Goal: Task Accomplishment & Management: Use online tool/utility

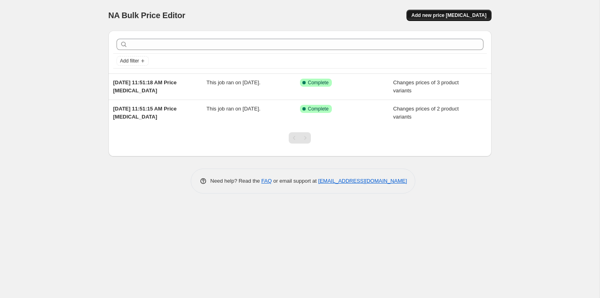
click at [450, 18] on span "Add new price [MEDICAL_DATA]" at bounding box center [449, 15] width 75 height 6
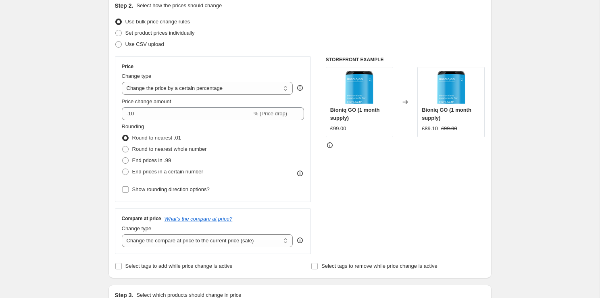
scroll to position [96, 0]
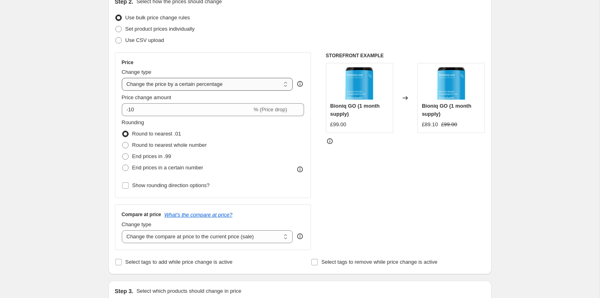
click at [239, 85] on select "Change the price to a certain amount Change the price by a certain amount Chang…" at bounding box center [207, 84] width 171 height 13
select select "to"
click at [122, 78] on select "Change the price to a certain amount Change the price by a certain amount Chang…" at bounding box center [207, 84] width 171 height 13
type input "80.00"
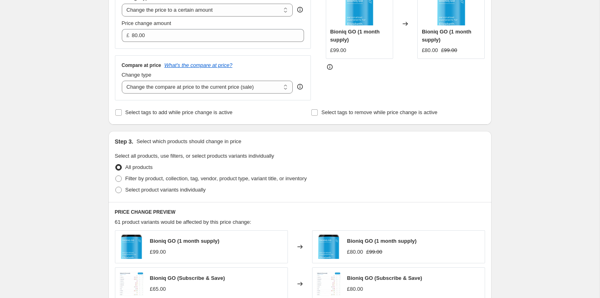
scroll to position [205, 0]
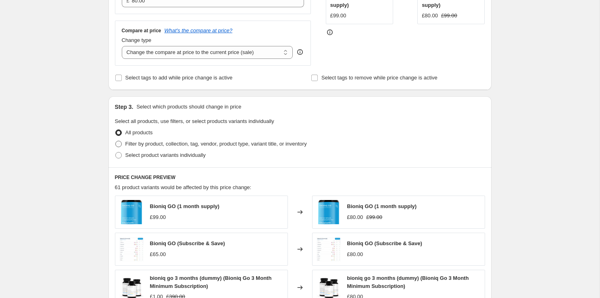
click at [157, 145] on span "Filter by product, collection, tag, vendor, product type, variant title, or inv…" at bounding box center [216, 144] width 182 height 6
click at [116, 141] on input "Filter by product, collection, tag, vendor, product type, variant title, or inv…" at bounding box center [115, 141] width 0 height 0
radio input "true"
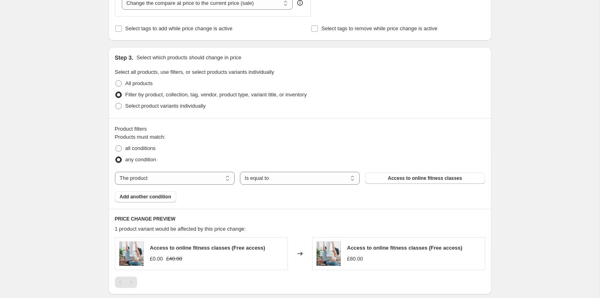
scroll to position [261, 0]
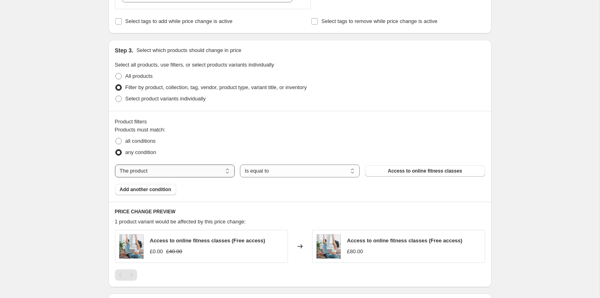
click at [183, 170] on select "The product The product's collection The product's tag The product's vendor The…" at bounding box center [175, 171] width 120 height 13
select select "collection"
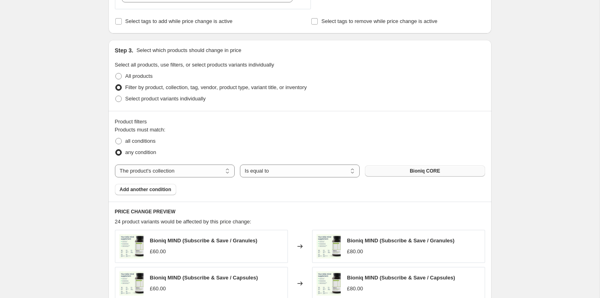
click at [399, 172] on button "Bioniq CORE" at bounding box center [425, 170] width 120 height 11
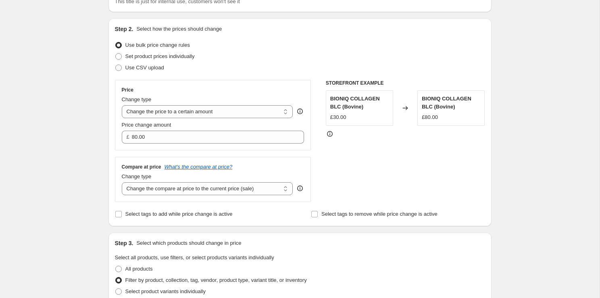
scroll to position [62, 0]
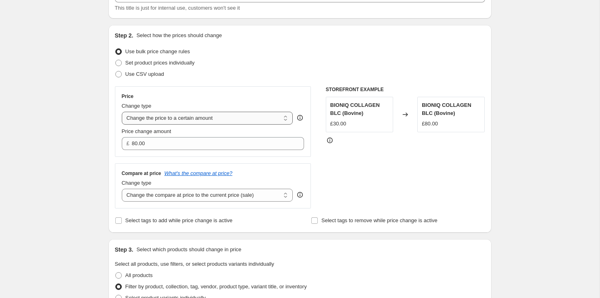
click at [284, 117] on select "Change the price to a certain amount Change the price by a certain amount Chang…" at bounding box center [207, 118] width 171 height 13
select select "no_change"
click at [122, 112] on select "Change the price to a certain amount Change the price by a certain amount Chang…" at bounding box center [207, 118] width 171 height 13
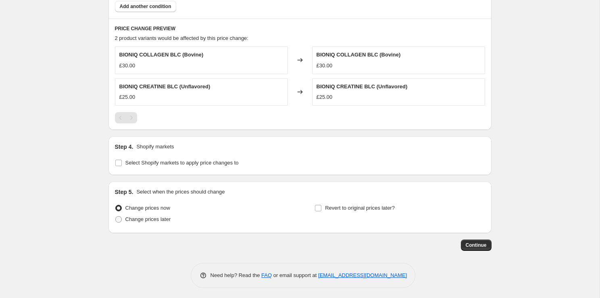
scroll to position [419, 0]
click at [168, 164] on span "Select Shopify markets to apply price changes to" at bounding box center [181, 164] width 113 height 6
click at [122, 164] on input "Select Shopify markets to apply price changes to" at bounding box center [118, 164] width 6 height 6
checkbox input "true"
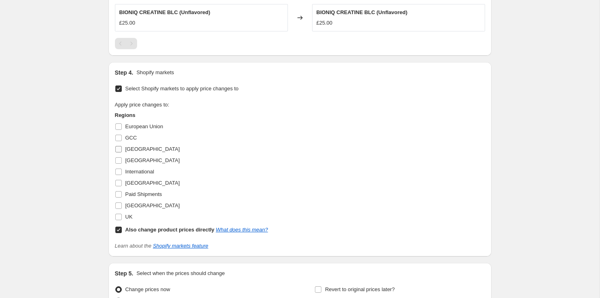
scroll to position [502, 0]
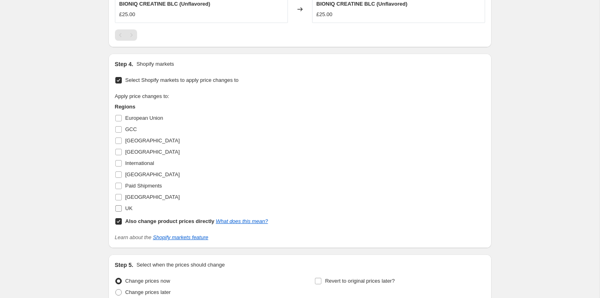
click at [117, 207] on input "UK" at bounding box center [118, 208] width 6 height 6
checkbox input "true"
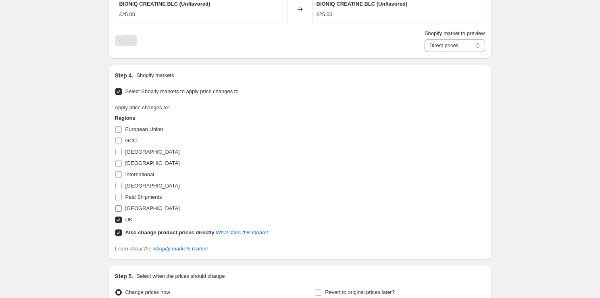
click at [117, 210] on input "[GEOGRAPHIC_DATA]" at bounding box center [118, 208] width 6 height 6
checkbox input "true"
click at [120, 194] on input "Paid Shipments" at bounding box center [118, 197] width 6 height 6
checkbox input "true"
click at [123, 181] on label "[GEOGRAPHIC_DATA]" at bounding box center [147, 185] width 65 height 11
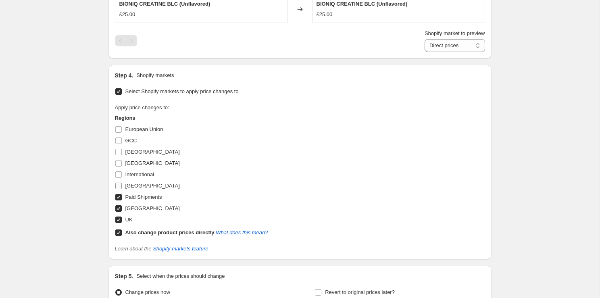
click at [122, 183] on input "[GEOGRAPHIC_DATA]" at bounding box center [118, 186] width 6 height 6
checkbox input "true"
click at [121, 166] on span at bounding box center [118, 163] width 7 height 7
click at [121, 166] on input "[GEOGRAPHIC_DATA]" at bounding box center [118, 163] width 6 height 6
checkbox input "true"
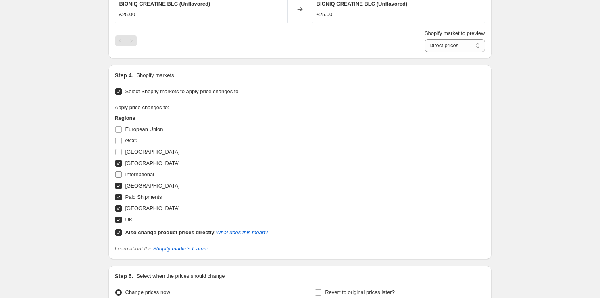
click at [118, 175] on input "International" at bounding box center [118, 174] width 6 height 6
checkbox input "true"
click at [119, 151] on input "[GEOGRAPHIC_DATA]" at bounding box center [118, 152] width 6 height 6
checkbox input "true"
click at [119, 137] on span at bounding box center [118, 140] width 7 height 7
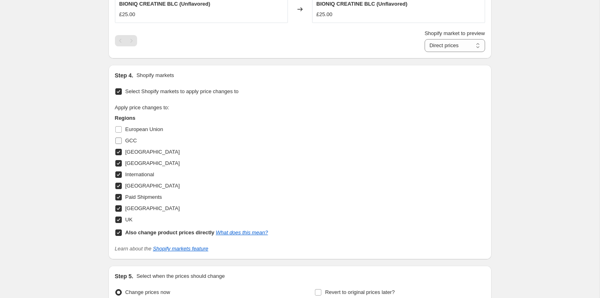
click at [119, 138] on input "GCC" at bounding box center [118, 141] width 6 height 6
checkbox input "true"
click at [119, 128] on input "European Union" at bounding box center [118, 129] width 6 height 6
checkbox input "true"
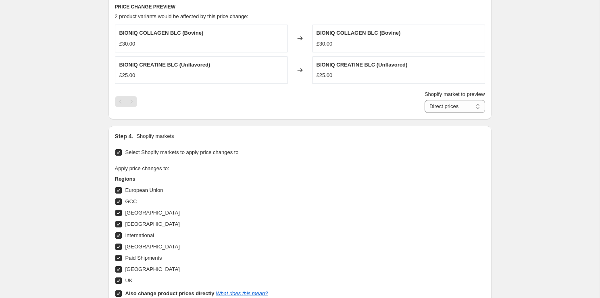
scroll to position [434, 0]
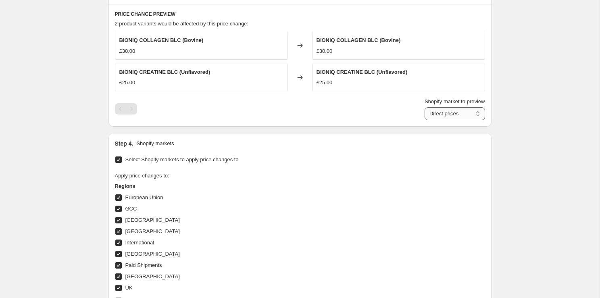
click at [439, 117] on select "Direct prices European Union [DEMOGRAPHIC_DATA] [GEOGRAPHIC_DATA] [GEOGRAPHIC_D…" at bounding box center [455, 113] width 61 height 13
select select "18687164644"
click at [425, 120] on select "Direct prices European Union [DEMOGRAPHIC_DATA] [GEOGRAPHIC_DATA] [GEOGRAPHIC_D…" at bounding box center [455, 113] width 61 height 13
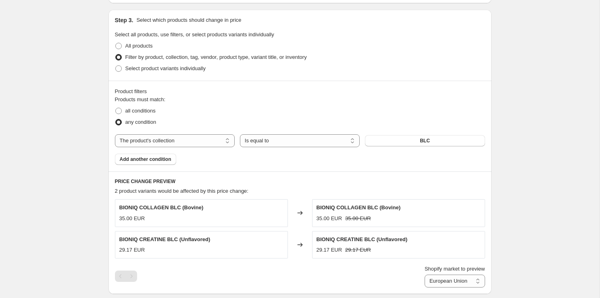
scroll to position [250, 0]
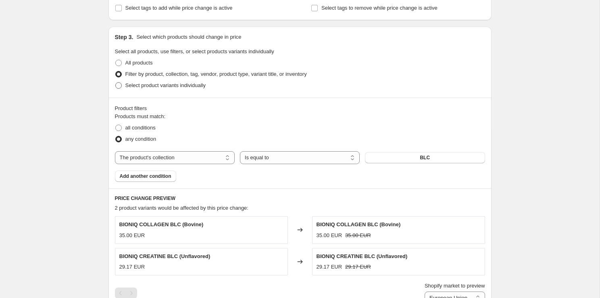
click at [174, 88] on span "Select product variants individually" at bounding box center [165, 85] width 80 height 6
click at [116, 83] on input "Select product variants individually" at bounding box center [115, 82] width 0 height 0
radio input "true"
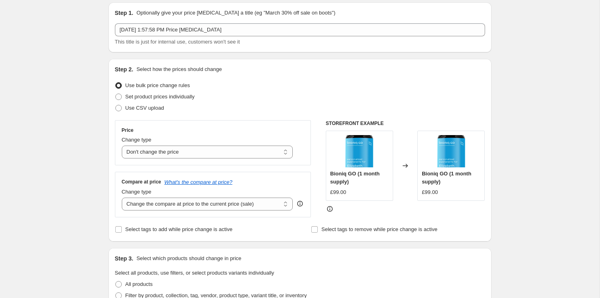
scroll to position [0, 0]
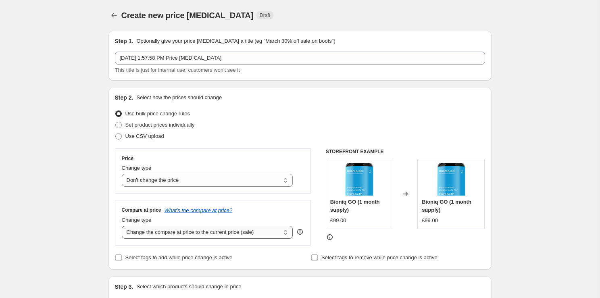
click at [258, 236] on select "Change the compare at price to the current price (sale) Change the compare at p…" at bounding box center [207, 232] width 171 height 13
select select "no_change"
click at [122, 226] on select "Change the compare at price to the current price (sale) Change the compare at p…" at bounding box center [207, 232] width 171 height 13
click at [187, 182] on select "Change the price to a certain amount Change the price by a certain amount Chang…" at bounding box center [207, 180] width 171 height 13
select select "to"
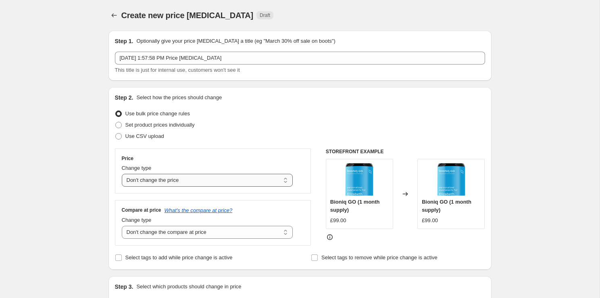
click at [122, 174] on select "Change the price to a certain amount Change the price by a certain amount Chang…" at bounding box center [207, 180] width 171 height 13
